Goal: Task Accomplishment & Management: Manage account settings

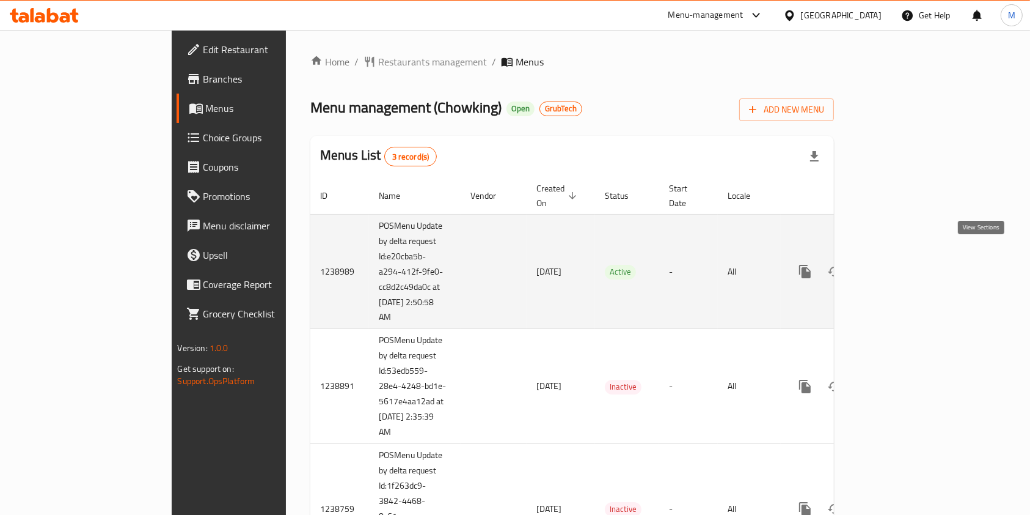
click at [908, 265] on link "enhanced table" at bounding box center [893, 271] width 29 height 29
click at [901, 265] on icon "enhanced table" at bounding box center [893, 272] width 15 height 15
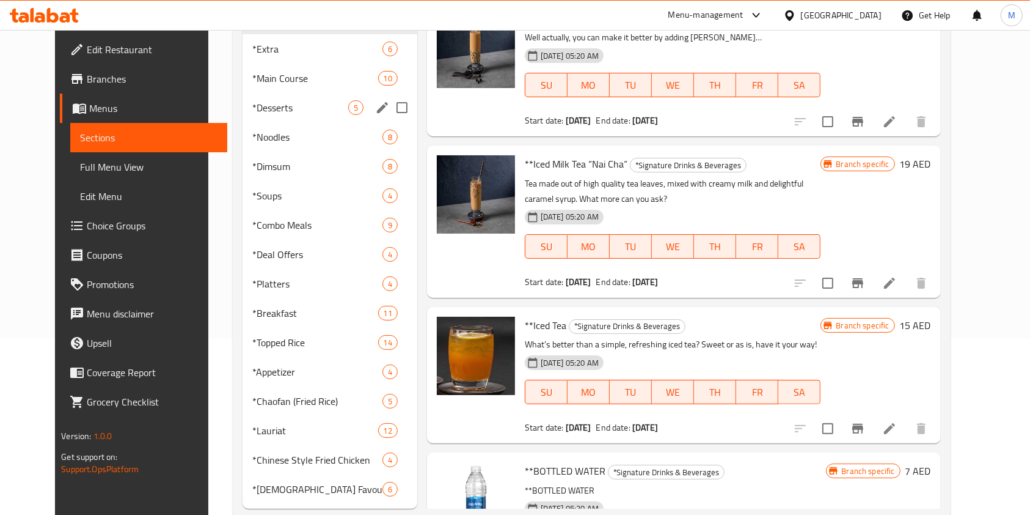
scroll to position [105, 0]
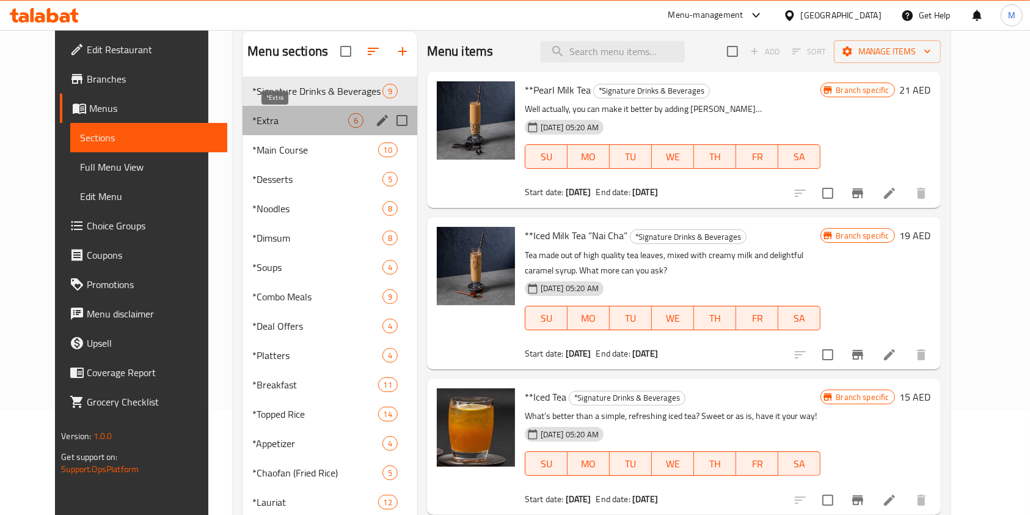
click at [252, 117] on span "*Extra" at bounding box center [299, 120] width 95 height 15
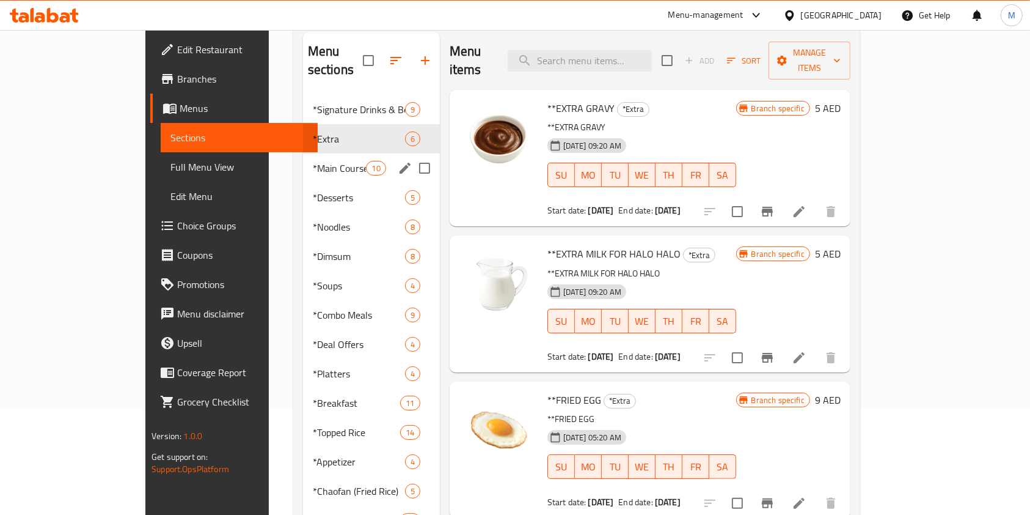
click at [312, 153] on div "*Main Course 10" at bounding box center [371, 167] width 137 height 29
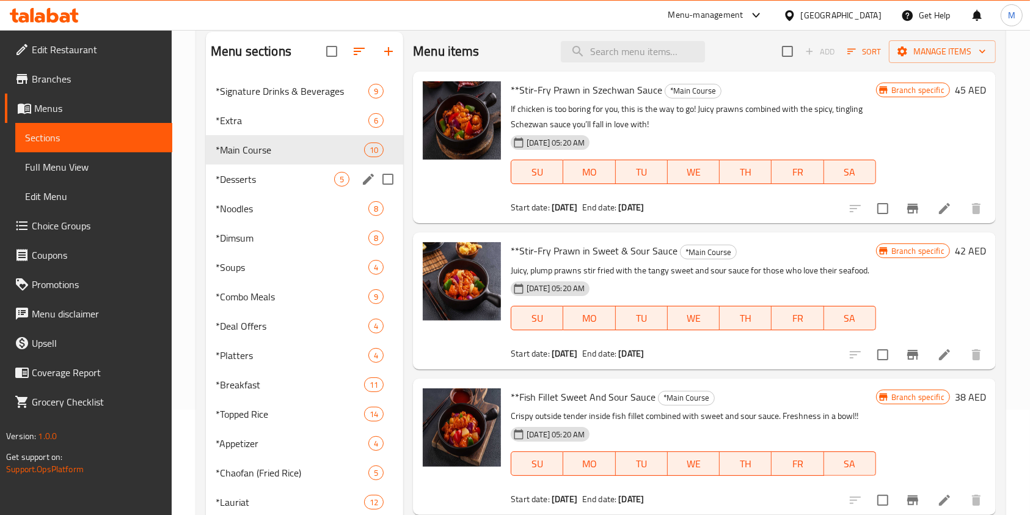
click at [290, 169] on div "*Desserts 5" at bounding box center [304, 178] width 197 height 29
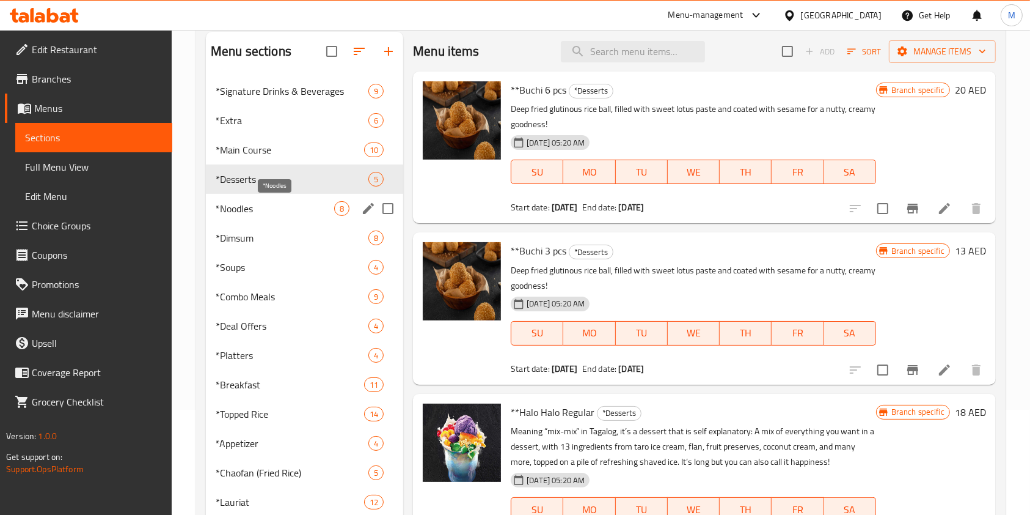
click at [279, 203] on span "*Noodles" at bounding box center [275, 208] width 119 height 15
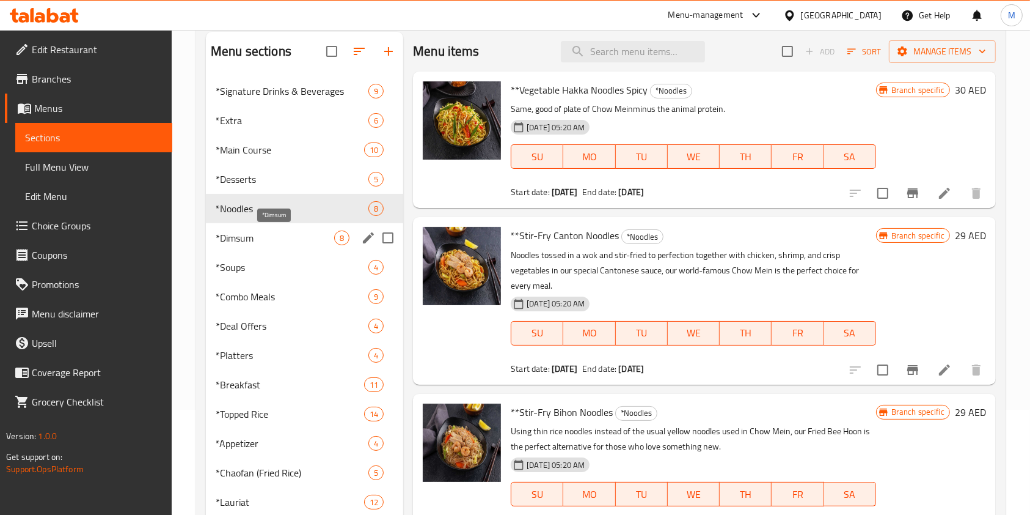
click at [285, 239] on span "*Dimsum" at bounding box center [275, 237] width 119 height 15
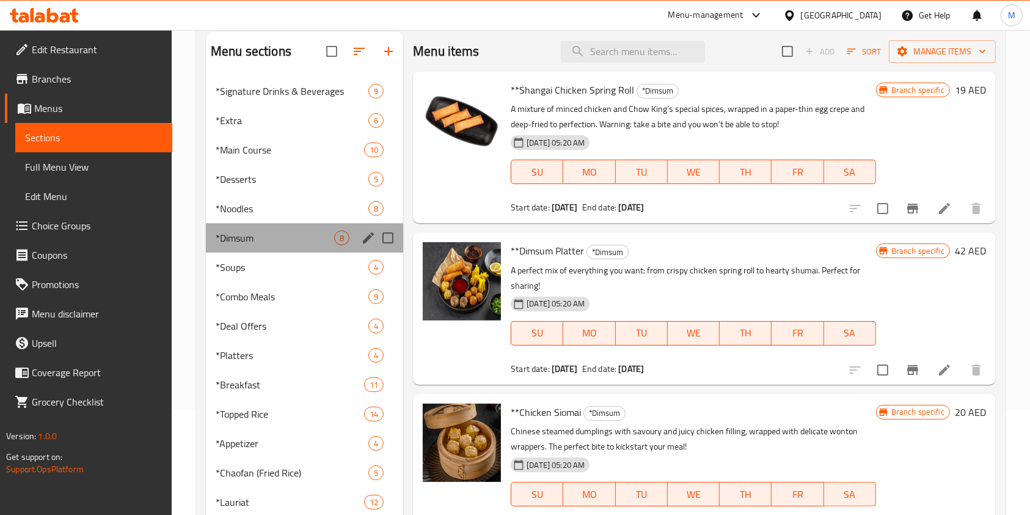
click at [274, 246] on div "*Dimsum 8" at bounding box center [304, 237] width 197 height 29
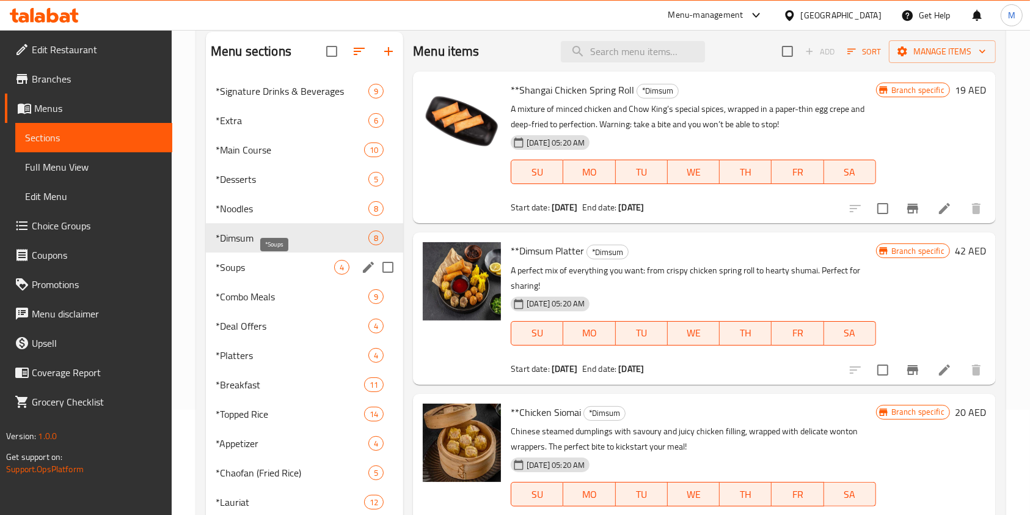
click at [276, 270] on span "*Soups" at bounding box center [275, 267] width 119 height 15
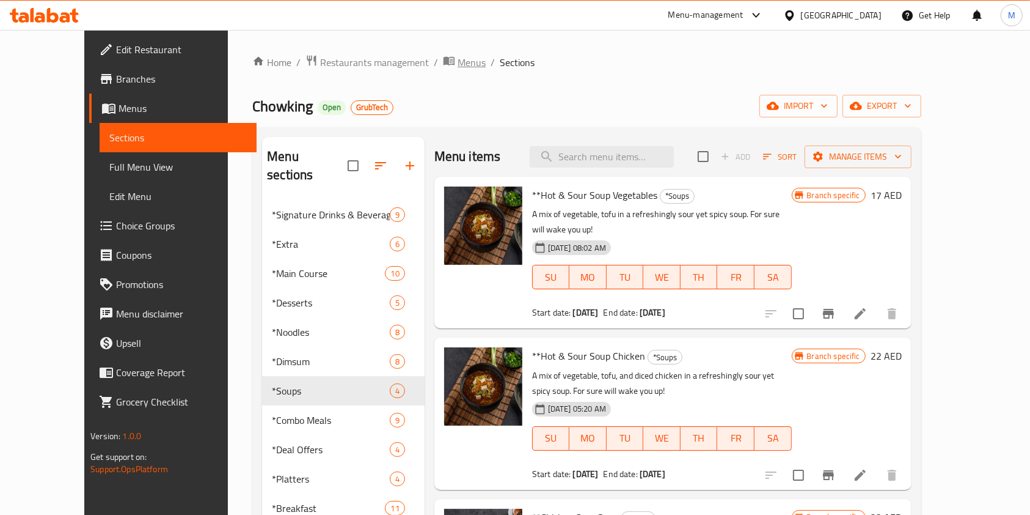
click at [458, 57] on span "Menus" at bounding box center [472, 62] width 28 height 15
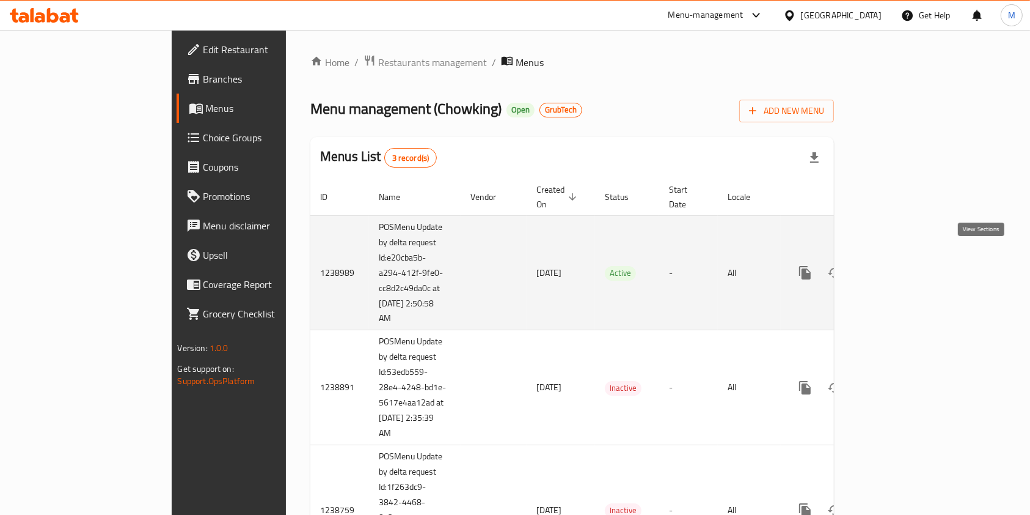
click at [908, 268] on link "enhanced table" at bounding box center [893, 272] width 29 height 29
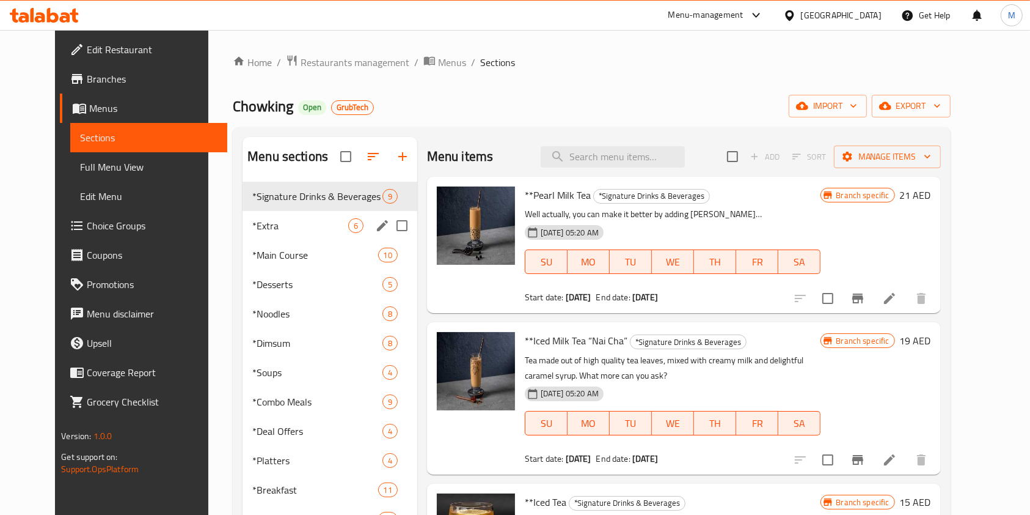
click at [254, 232] on span "*Extra" at bounding box center [299, 225] width 95 height 15
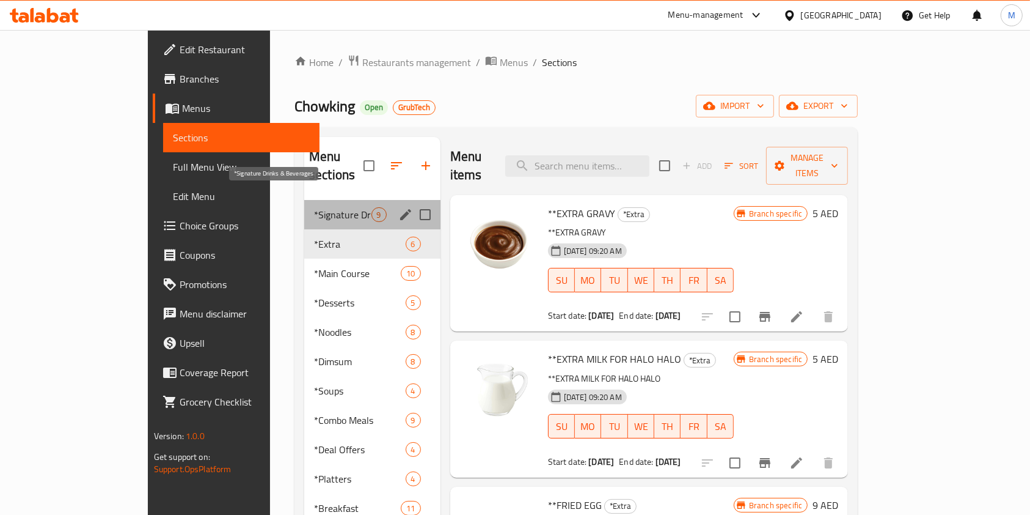
click at [314, 207] on span "*Signature Drinks & Beverages" at bounding box center [342, 214] width 57 height 15
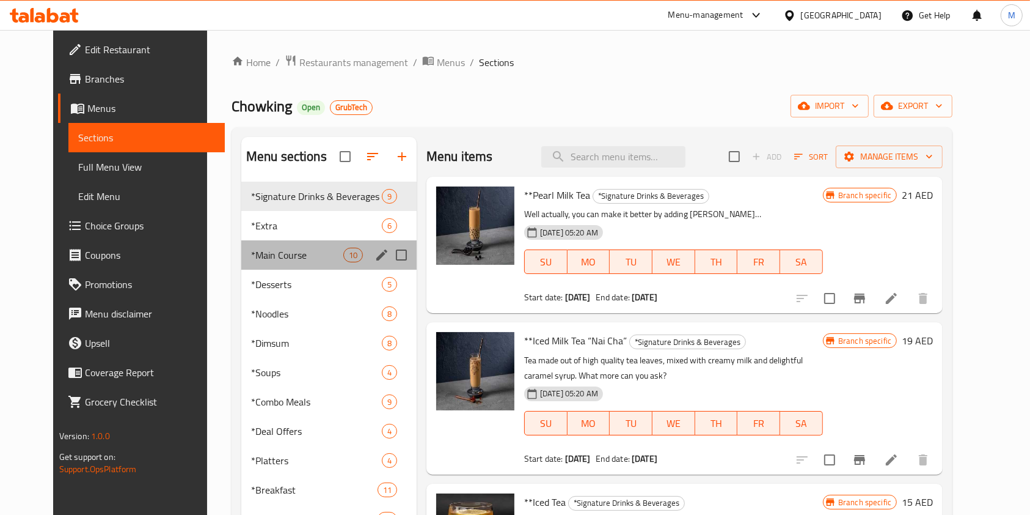
click at [262, 241] on div "*Main Course 10" at bounding box center [328, 254] width 175 height 29
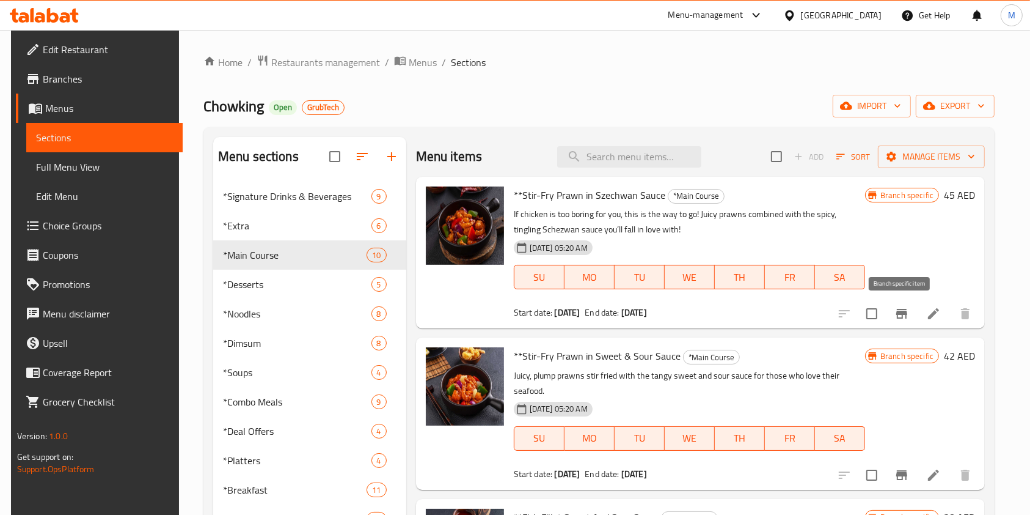
click at [895, 312] on icon "Branch-specific-item" at bounding box center [902, 313] width 15 height 15
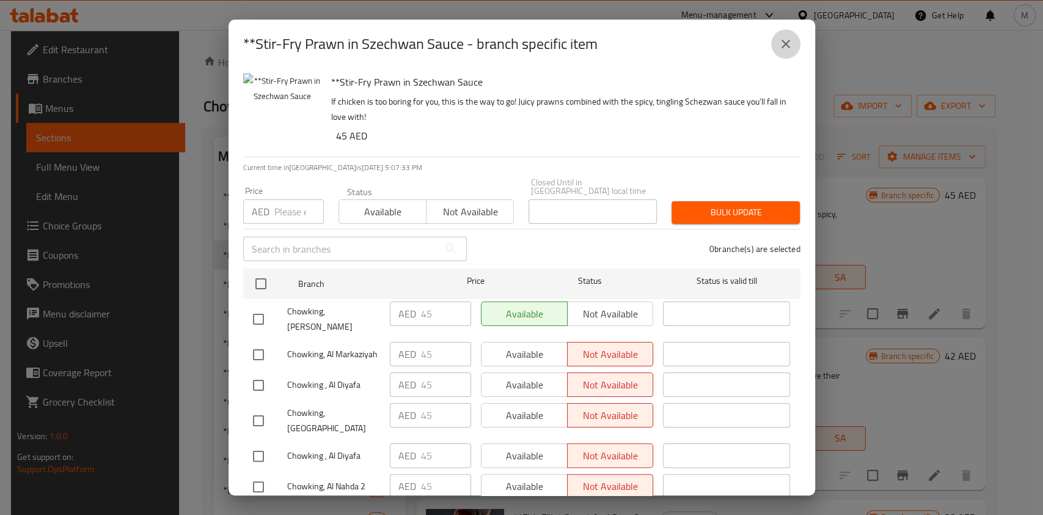
click at [782, 49] on icon "close" at bounding box center [786, 44] width 15 height 15
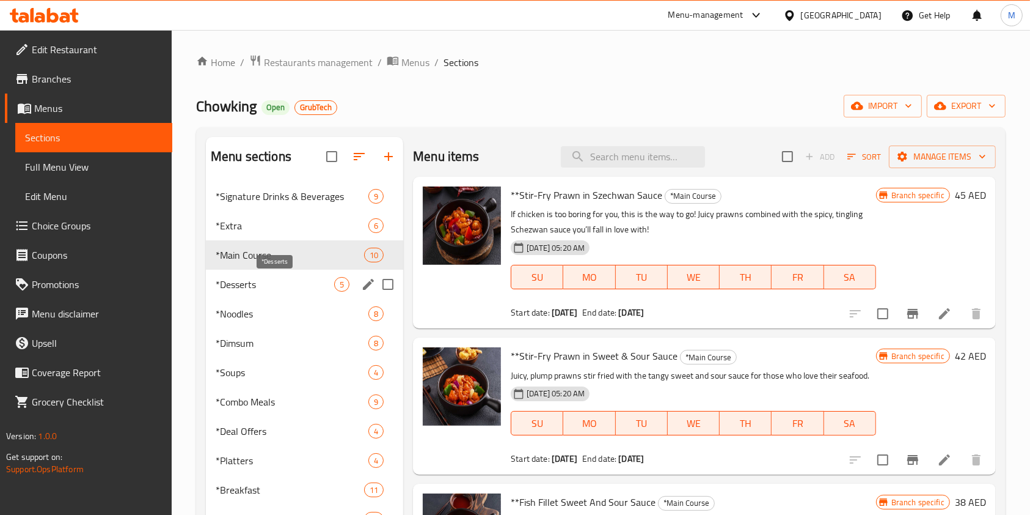
click at [234, 278] on span "*Desserts" at bounding box center [275, 284] width 119 height 15
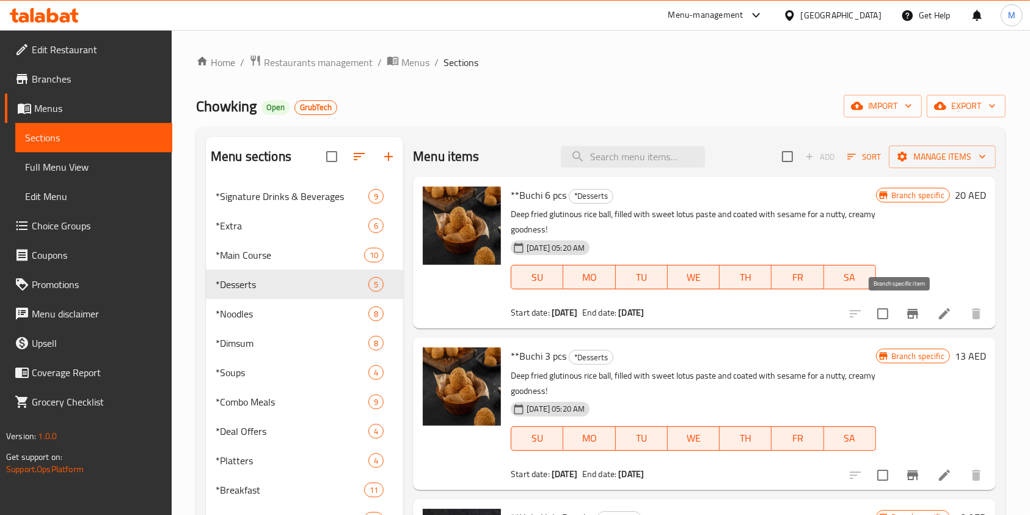
click at [906, 318] on icon "Branch-specific-item" at bounding box center [913, 313] width 15 height 15
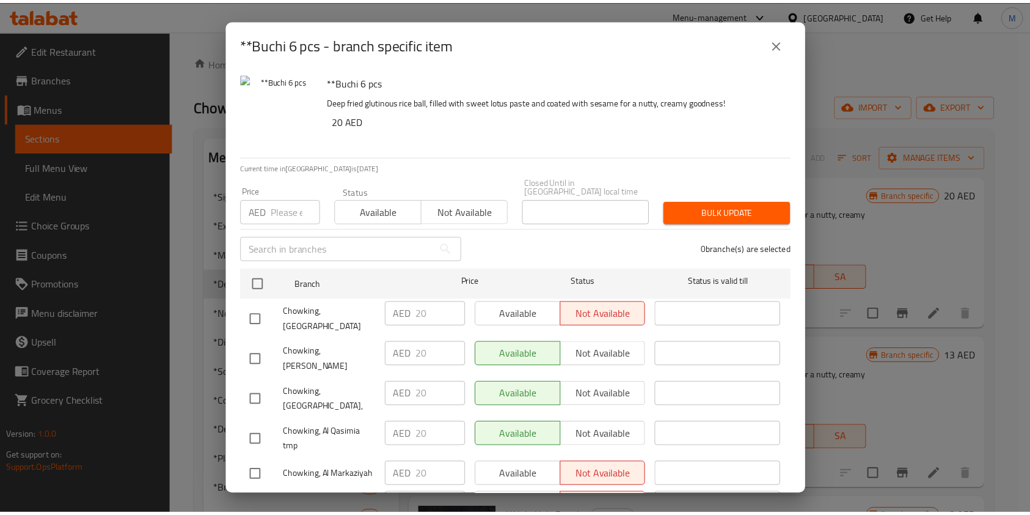
scroll to position [1140, 0]
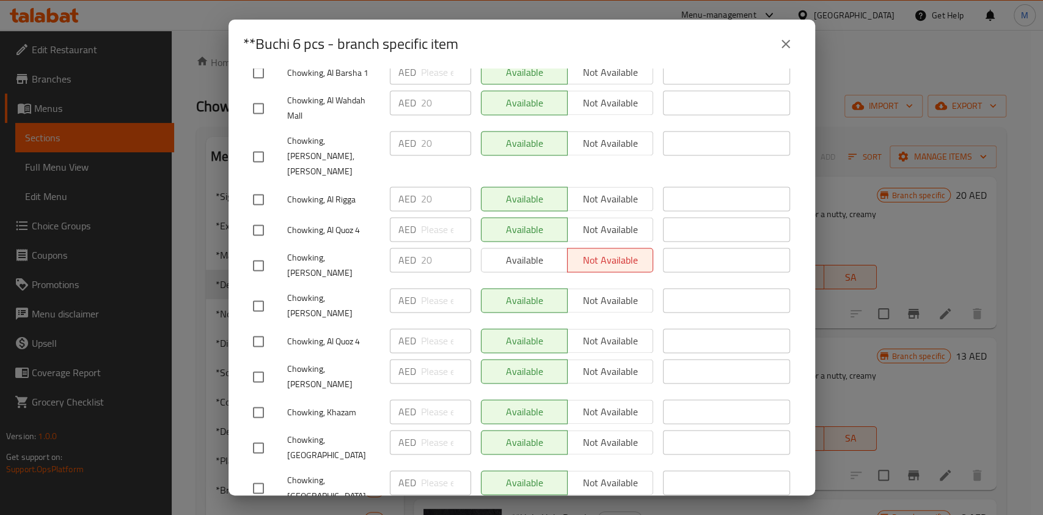
click at [784, 38] on icon "close" at bounding box center [786, 44] width 15 height 15
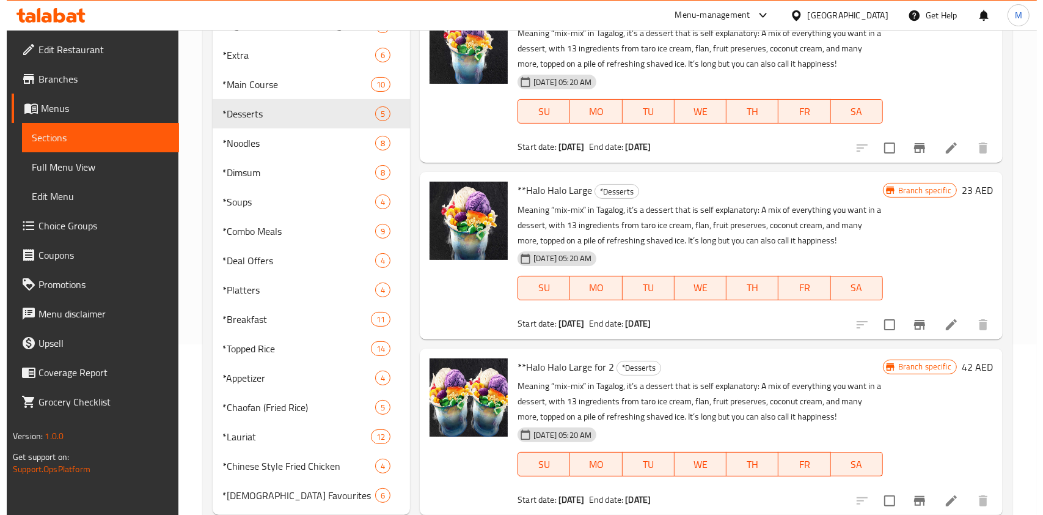
scroll to position [205, 0]
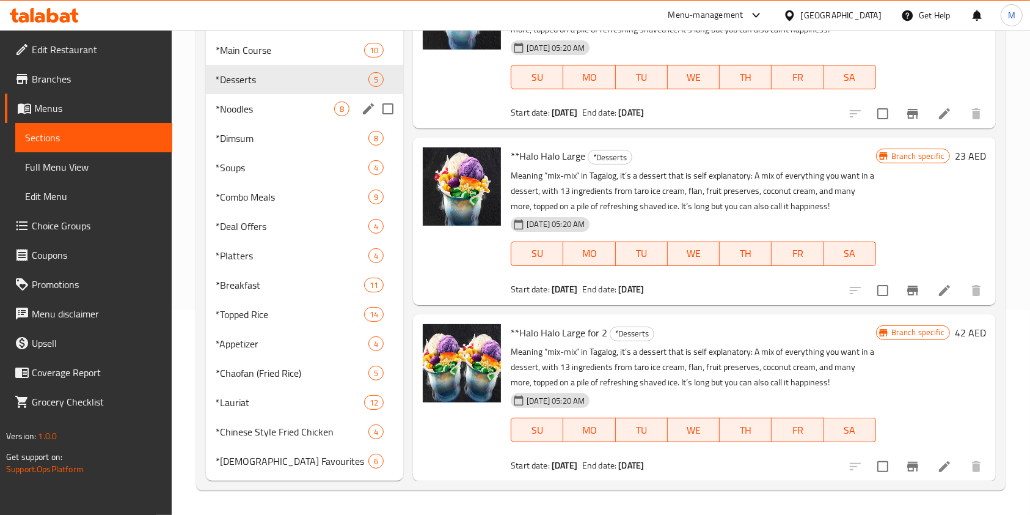
click at [251, 109] on span "*Noodles" at bounding box center [275, 108] width 119 height 15
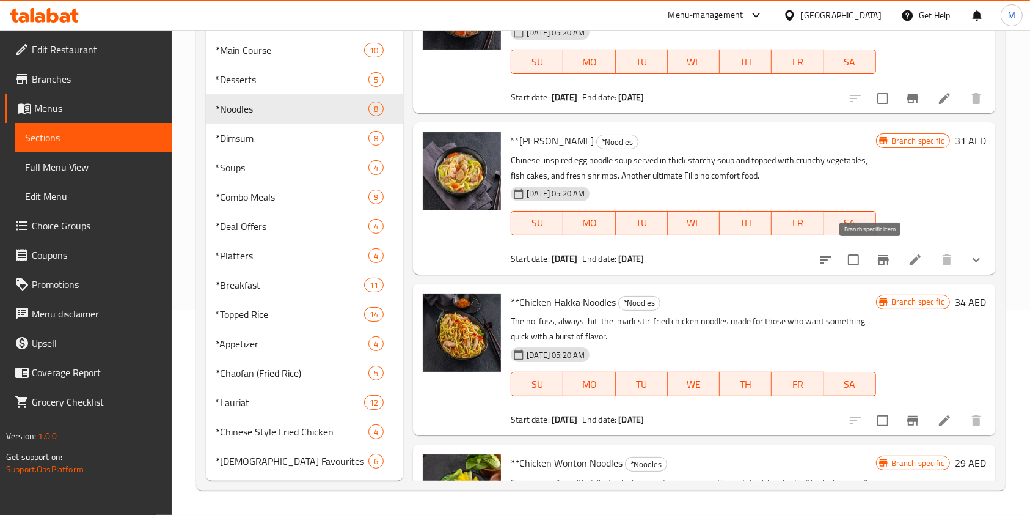
click at [878, 256] on icon "Branch-specific-item" at bounding box center [883, 260] width 11 height 10
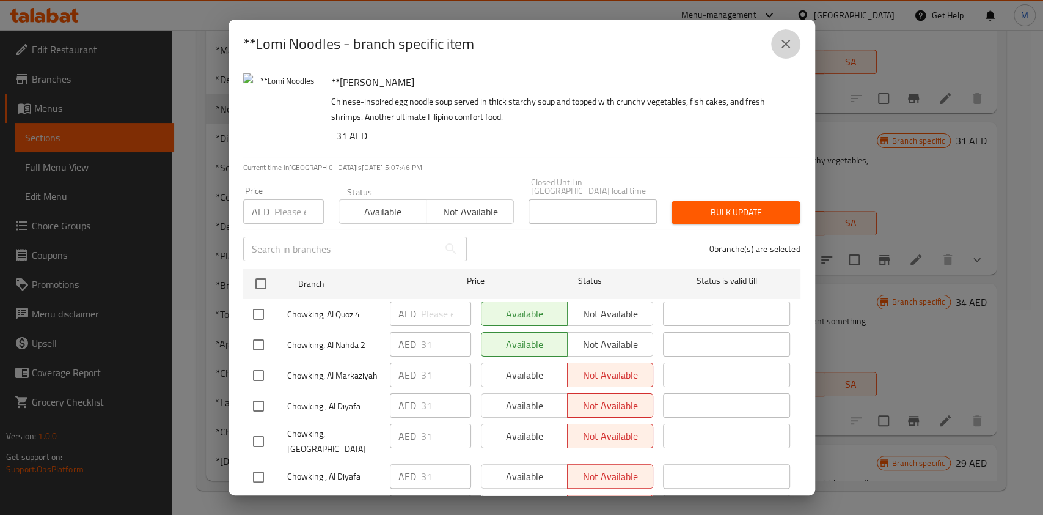
click at [785, 43] on icon "close" at bounding box center [786, 44] width 9 height 9
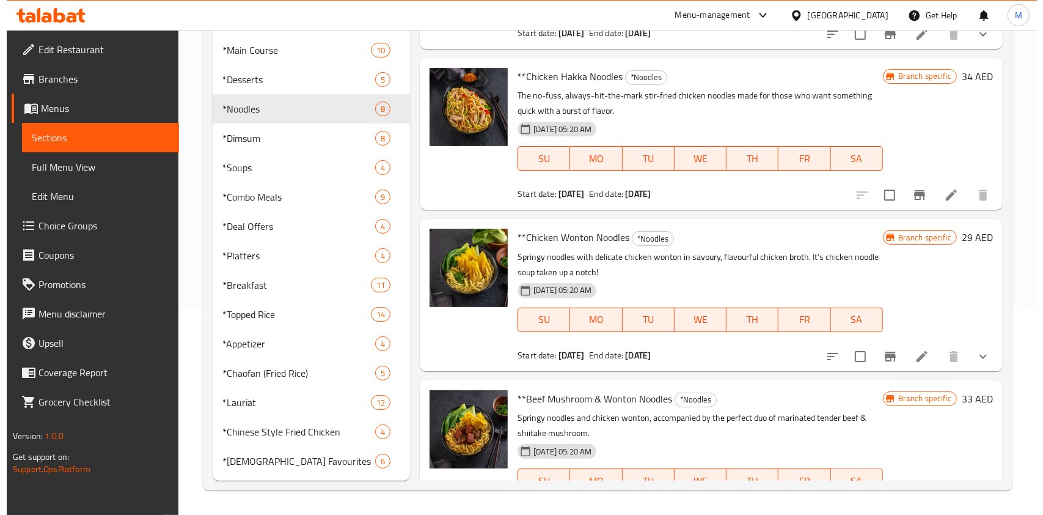
scroll to position [740, 0]
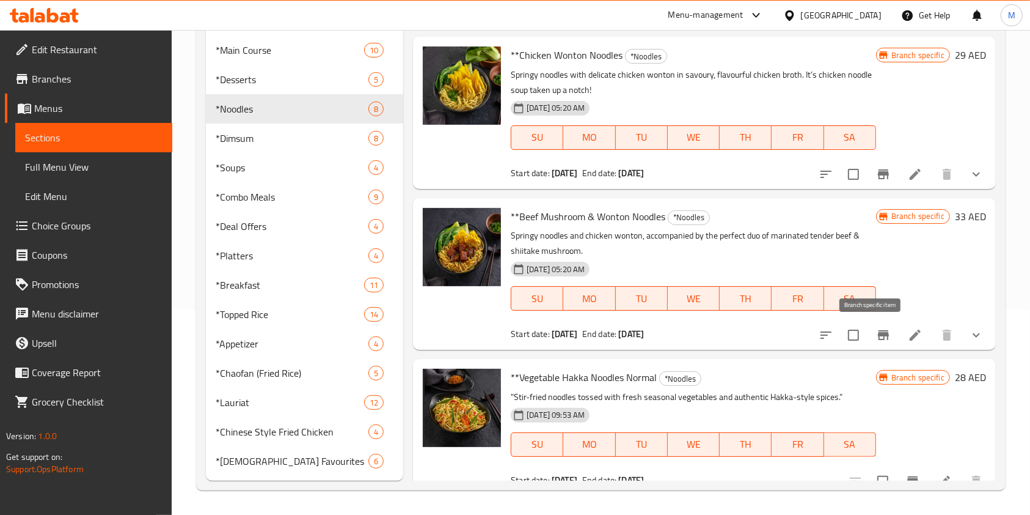
click at [877, 332] on icon "Branch-specific-item" at bounding box center [883, 335] width 15 height 15
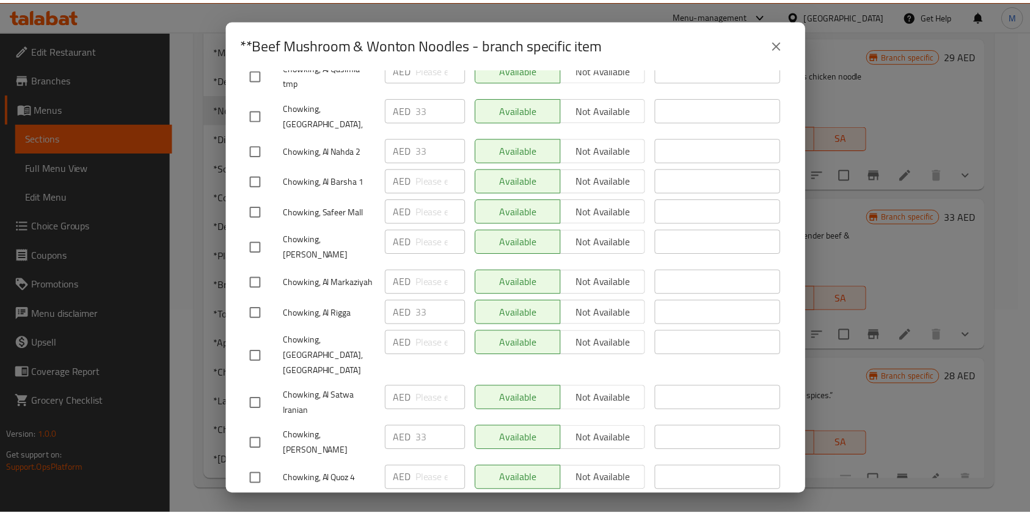
scroll to position [1193, 0]
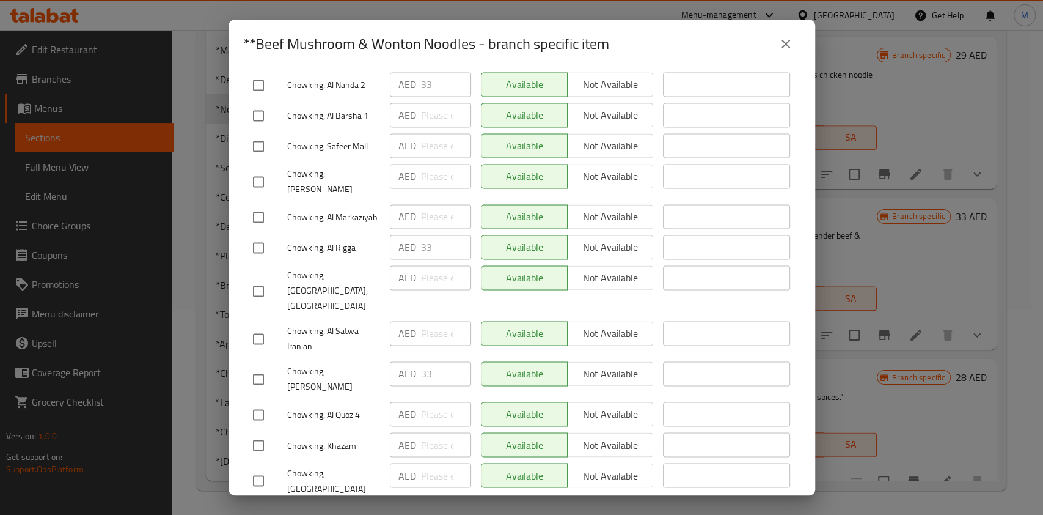
click at [786, 51] on button "close" at bounding box center [785, 43] width 29 height 29
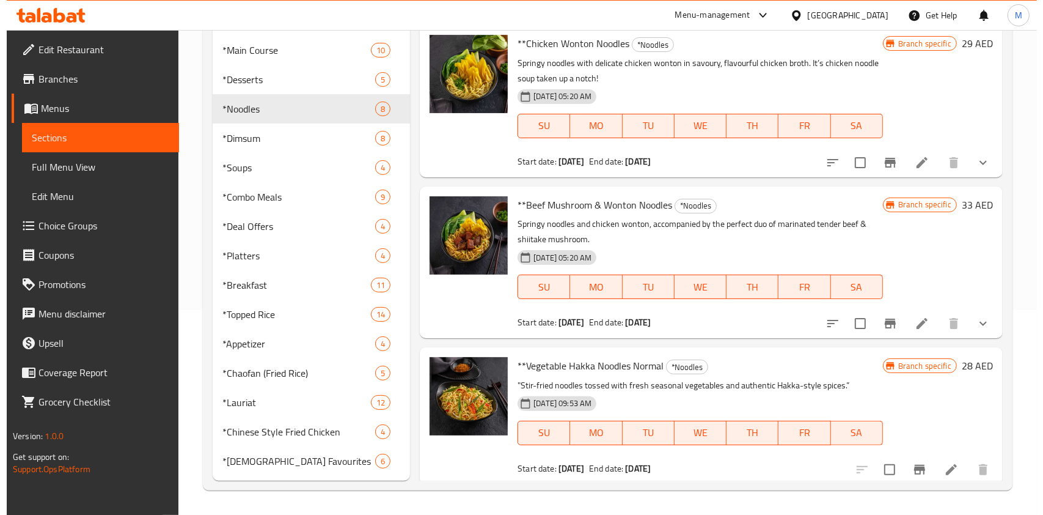
scroll to position [755, 0]
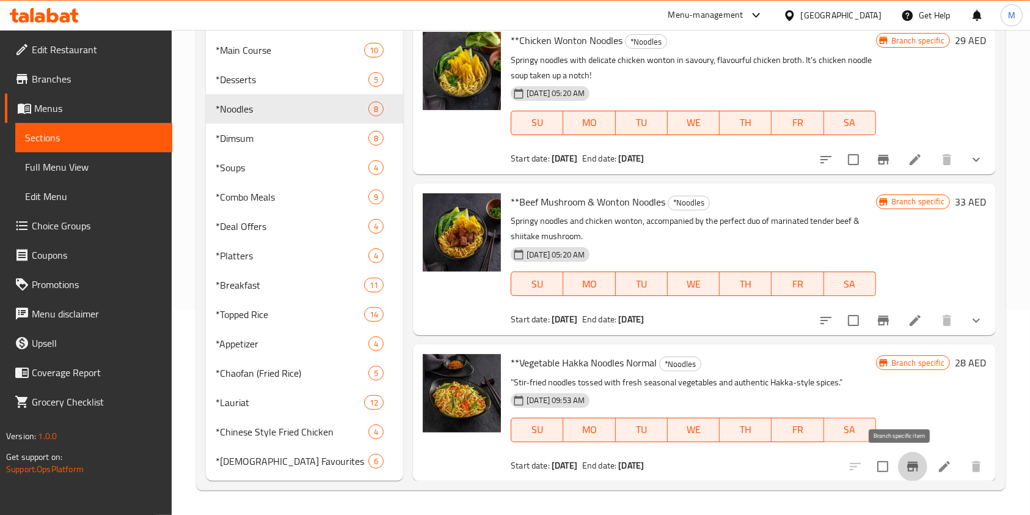
click at [907, 463] on icon "Branch-specific-item" at bounding box center [912, 466] width 11 height 10
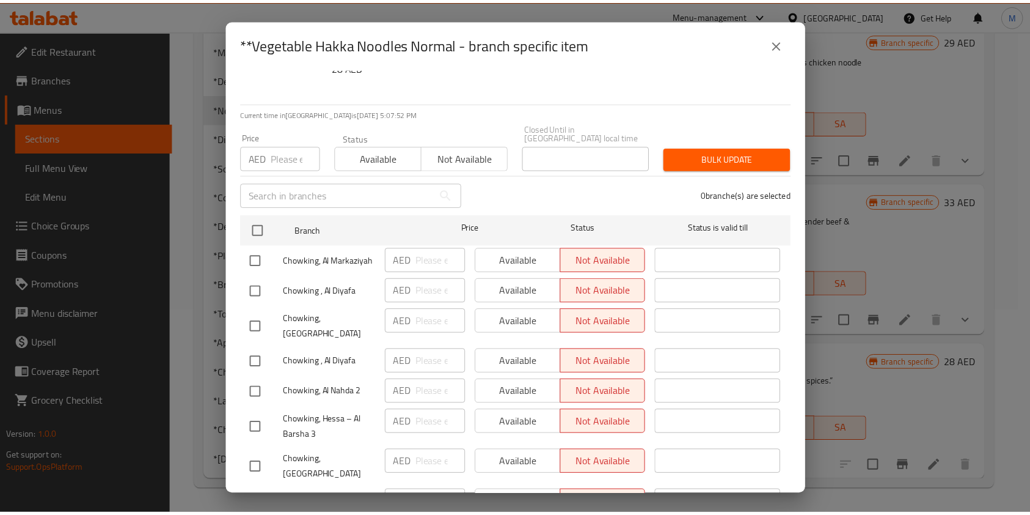
scroll to position [244, 0]
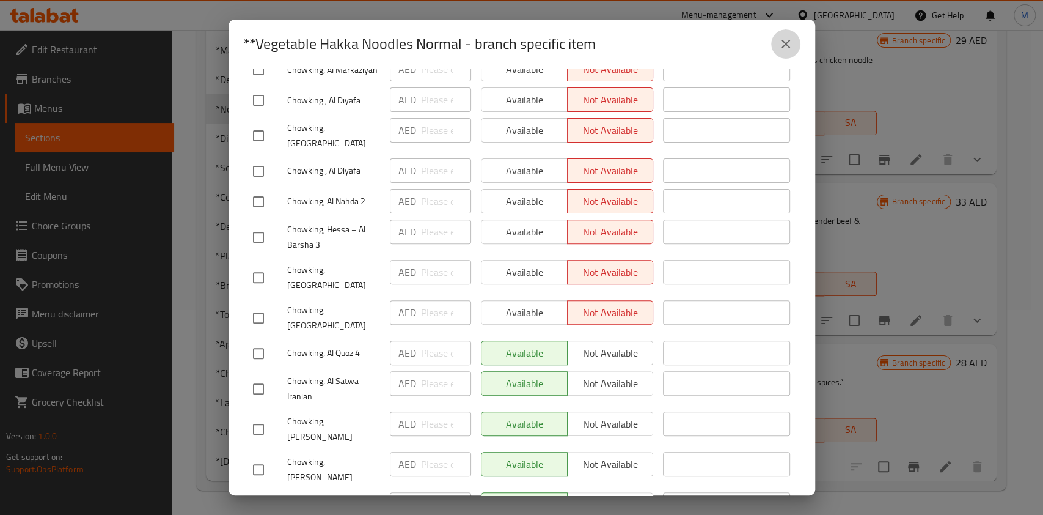
click at [779, 37] on icon "close" at bounding box center [786, 44] width 15 height 15
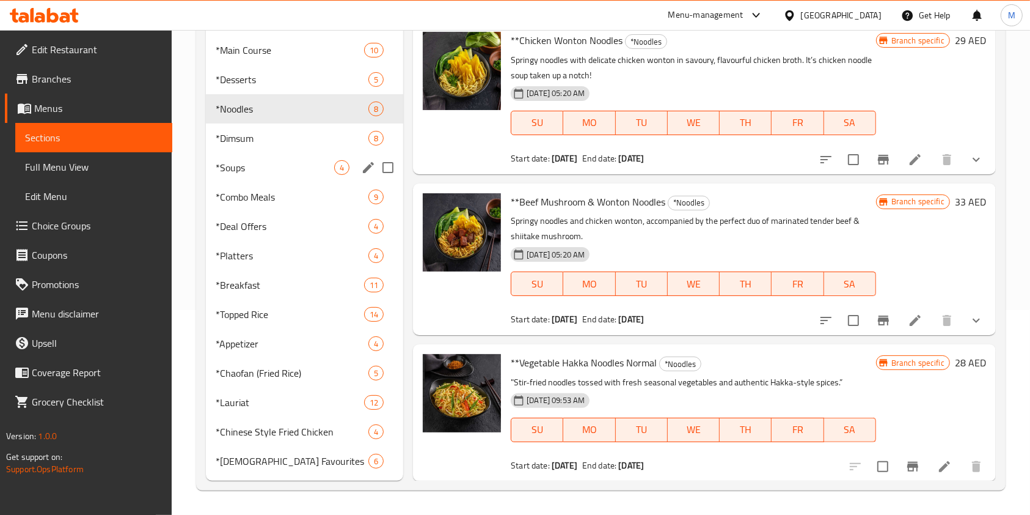
click at [274, 175] on div "*Soups 4" at bounding box center [304, 167] width 197 height 29
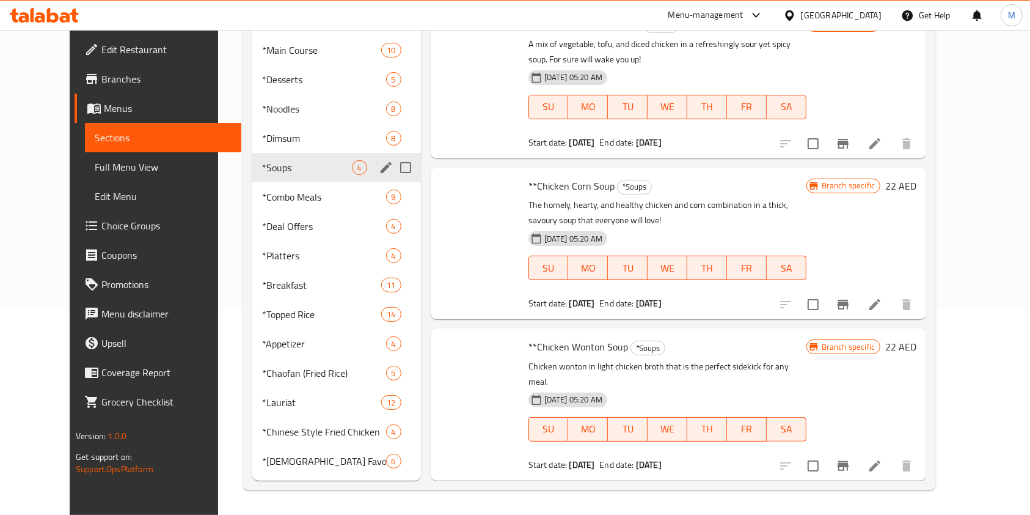
scroll to position [96, 0]
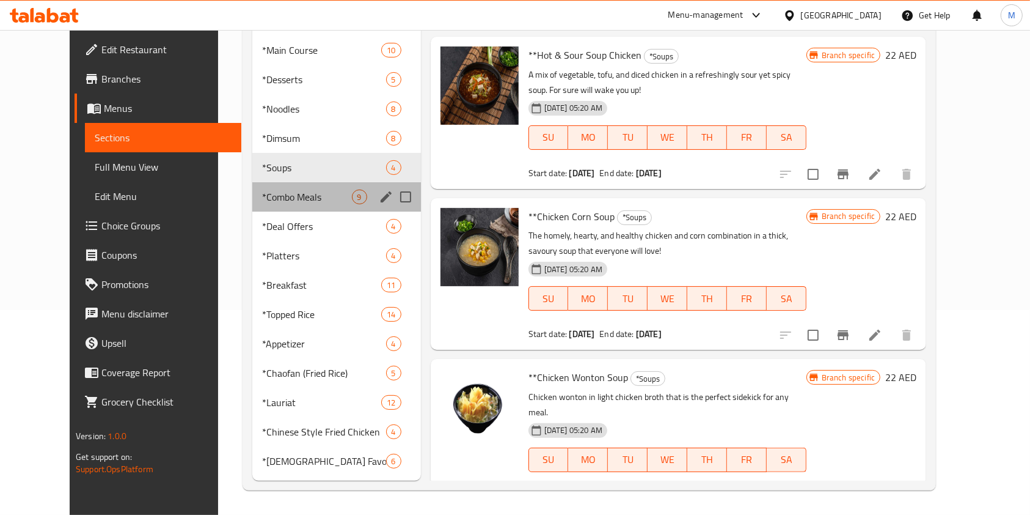
click at [271, 205] on div "*Combo Meals 9" at bounding box center [336, 196] width 169 height 29
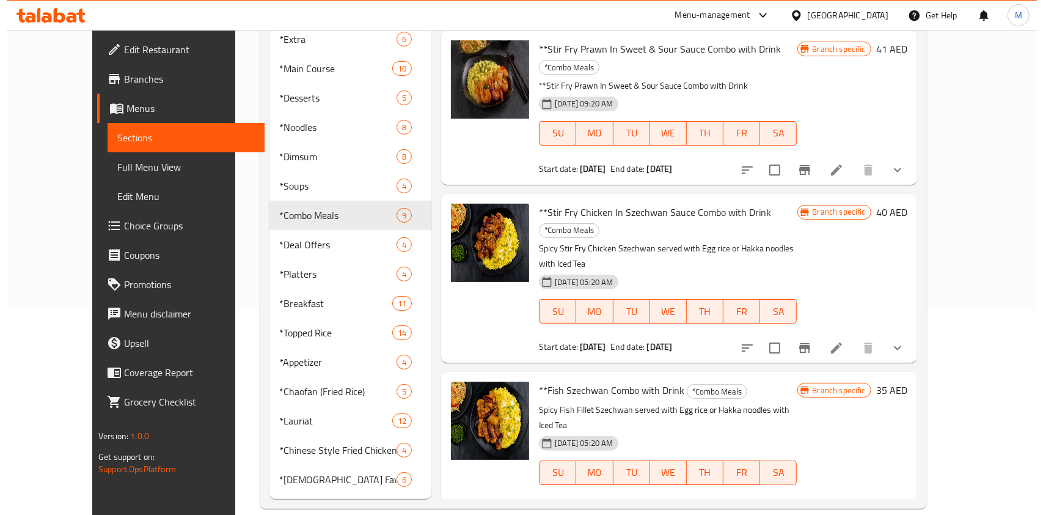
scroll to position [809, 0]
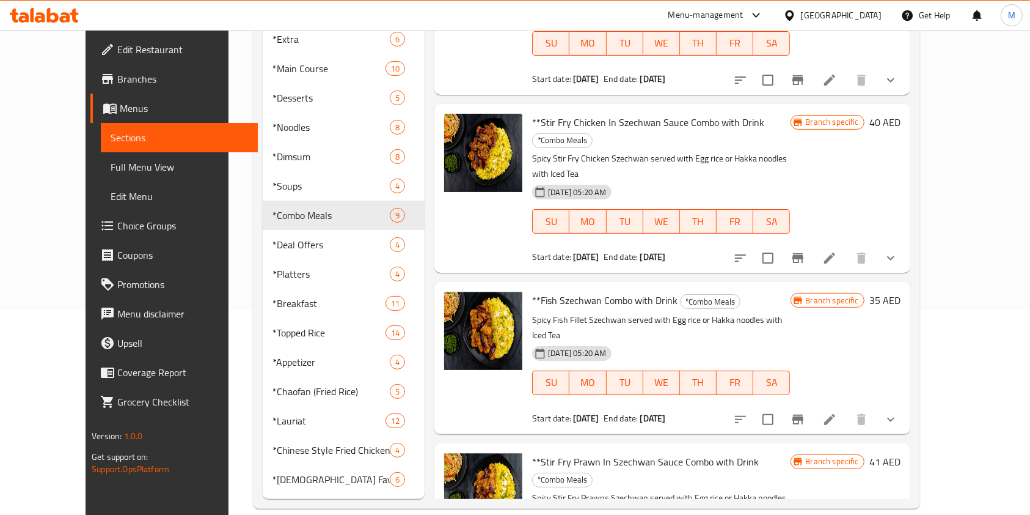
click at [805, 412] on icon "Branch-specific-item" at bounding box center [798, 419] width 15 height 15
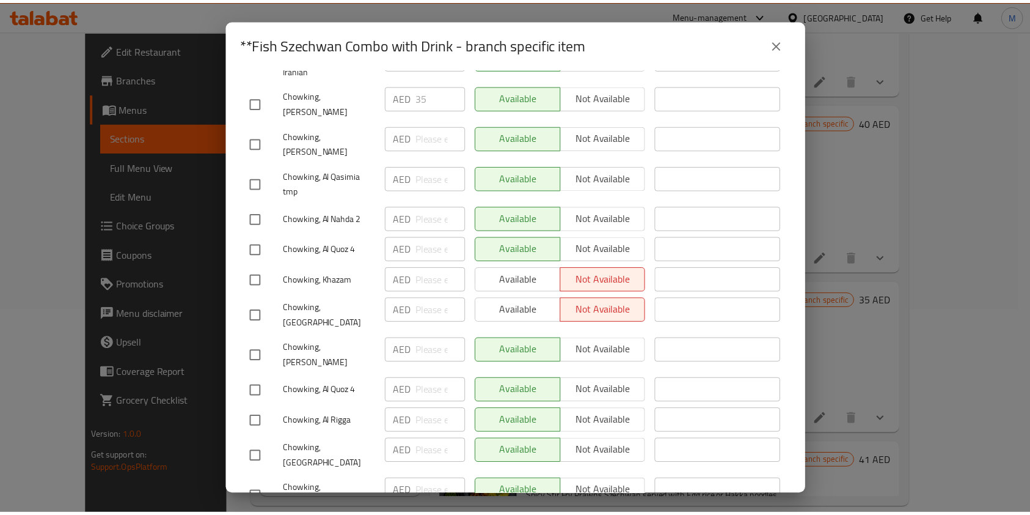
scroll to position [460, 0]
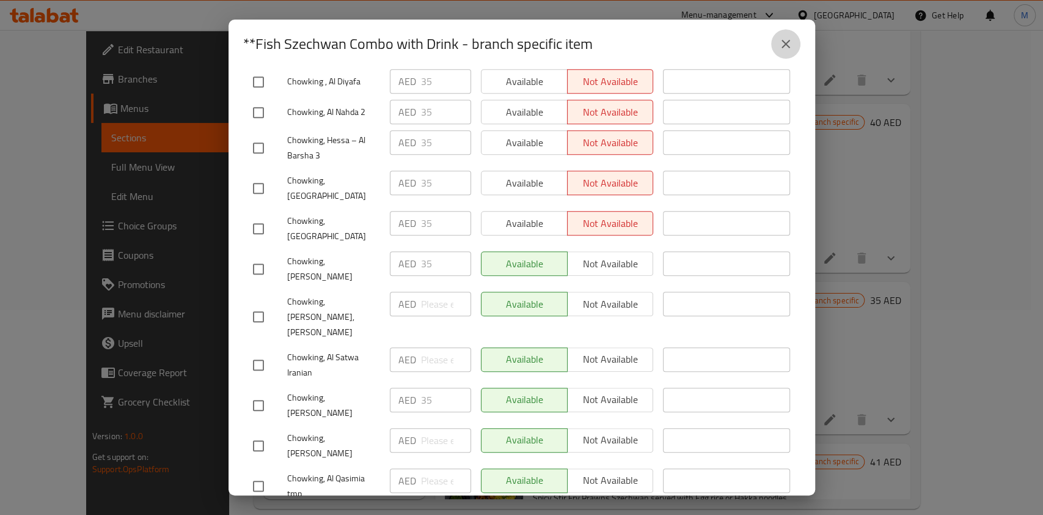
click at [790, 36] on button "close" at bounding box center [785, 43] width 29 height 29
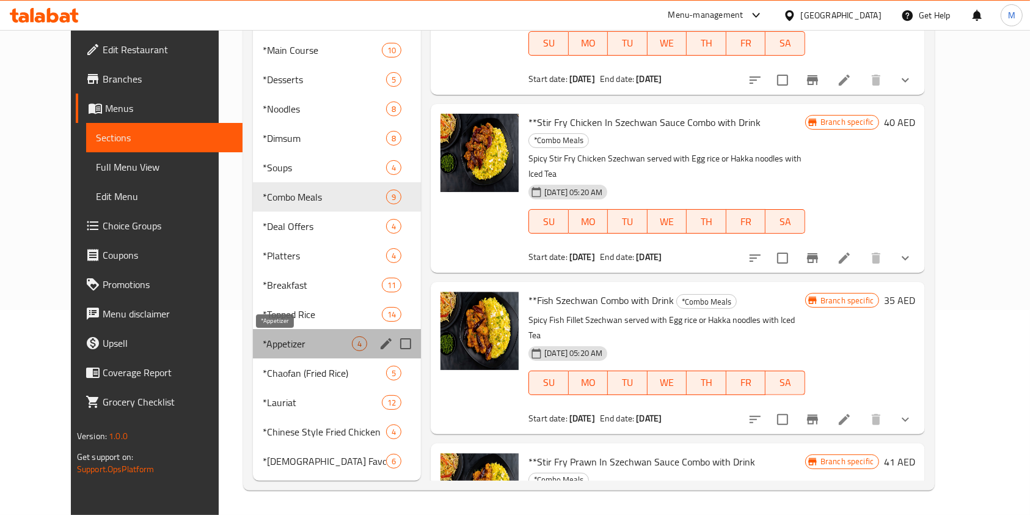
click at [263, 337] on span "*Appetizer" at bounding box center [307, 343] width 89 height 15
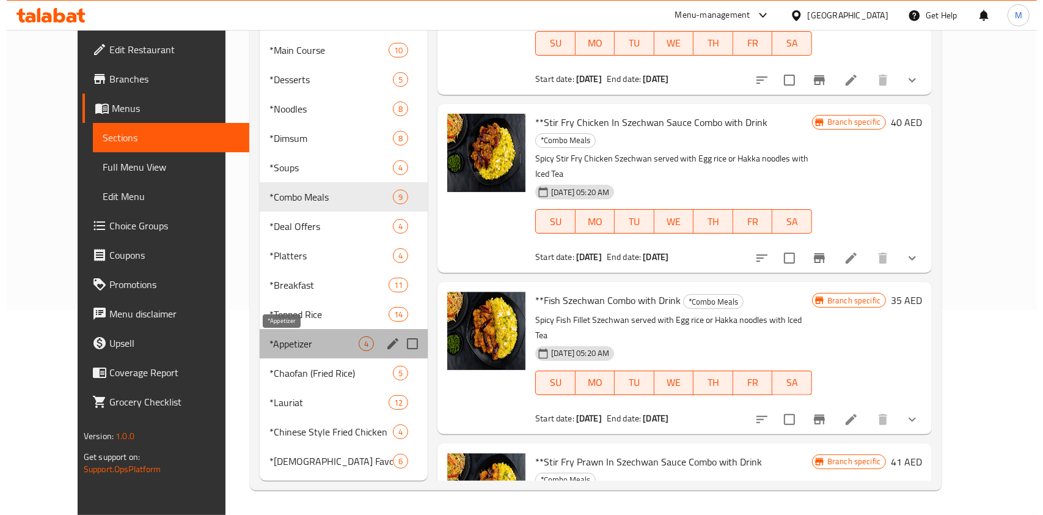
scroll to position [126, 0]
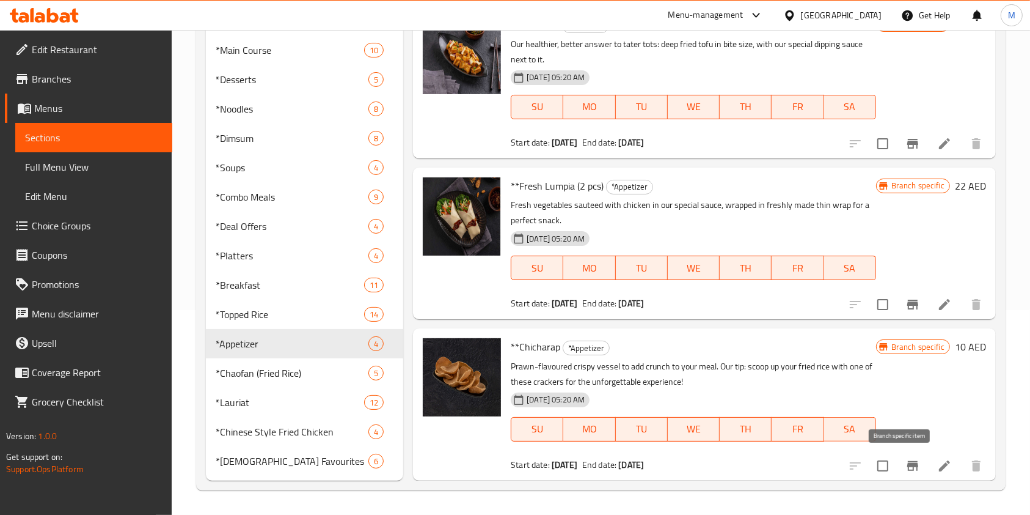
click at [906, 467] on icon "Branch-specific-item" at bounding box center [913, 465] width 15 height 15
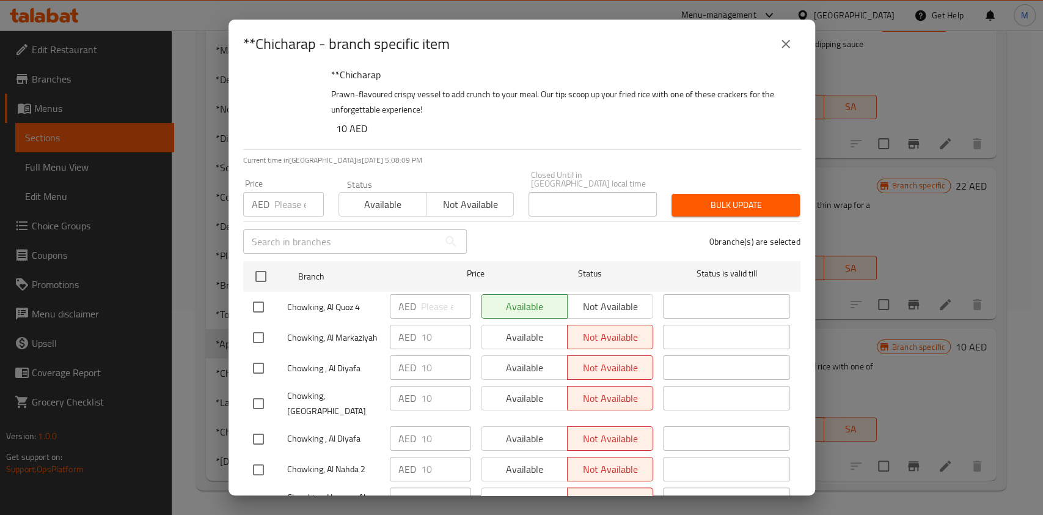
scroll to position [0, 0]
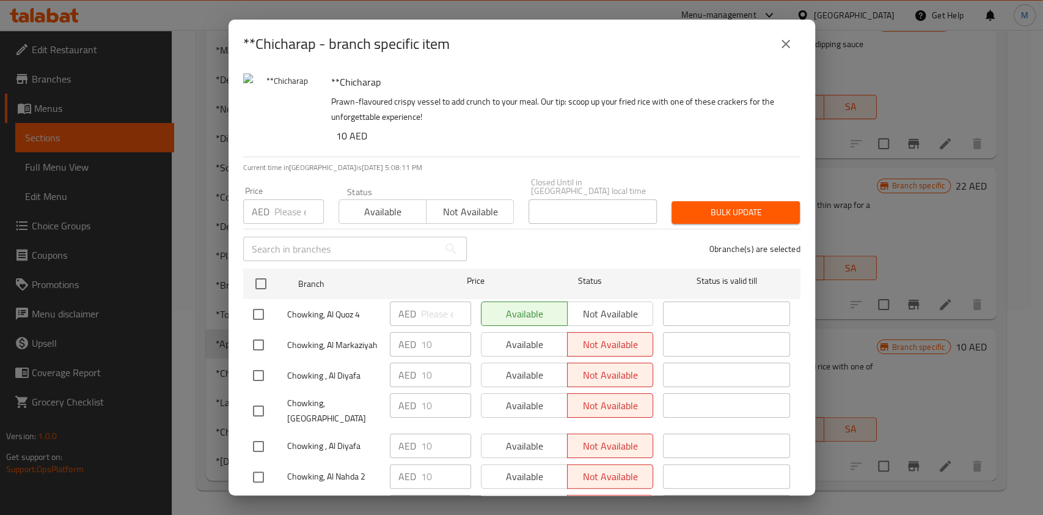
click at [792, 39] on icon "close" at bounding box center [786, 44] width 15 height 15
